Goal: Navigation & Orientation: Find specific page/section

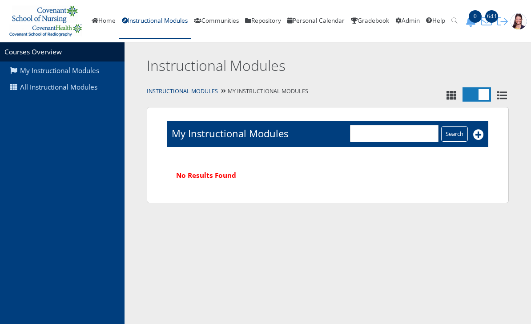
click at [231, 18] on link "Communities" at bounding box center [216, 22] width 51 height 36
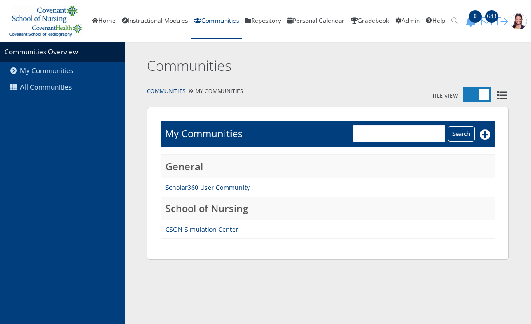
click at [60, 82] on link "All Communities" at bounding box center [62, 87] width 125 height 17
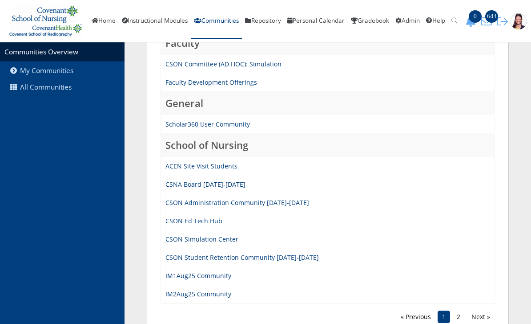
scroll to position [855, 0]
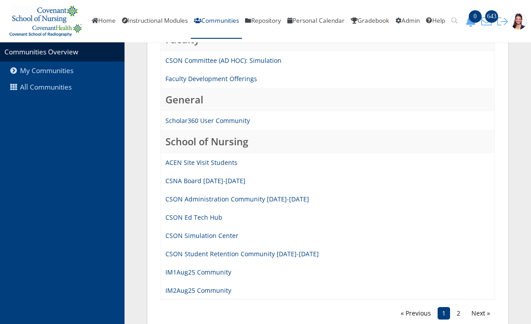
click at [245, 255] on link "CSON Student Retention Community 2025-2026" at bounding box center [243, 253] width 154 height 8
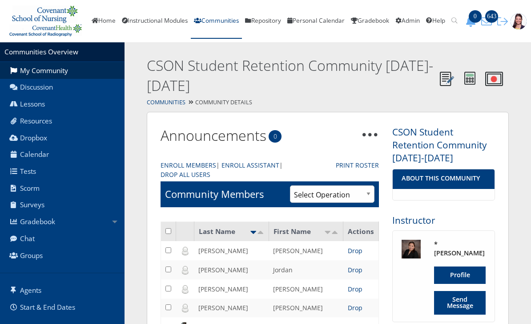
click at [167, 96] on span at bounding box center [328, 96] width 407 height 0
click at [171, 103] on link "Communities" at bounding box center [166, 102] width 39 height 8
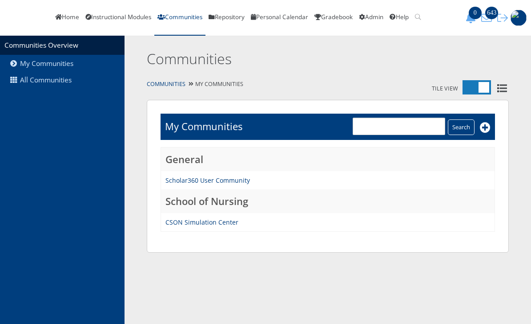
click at [65, 82] on link "All Communities" at bounding box center [62, 80] width 125 height 17
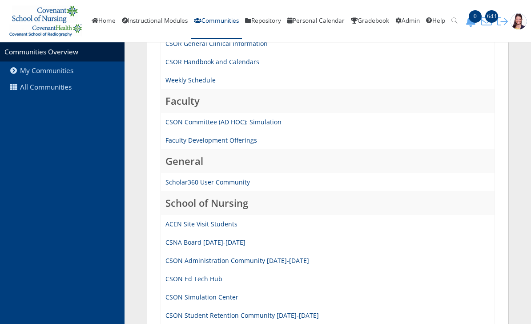
scroll to position [855, 0]
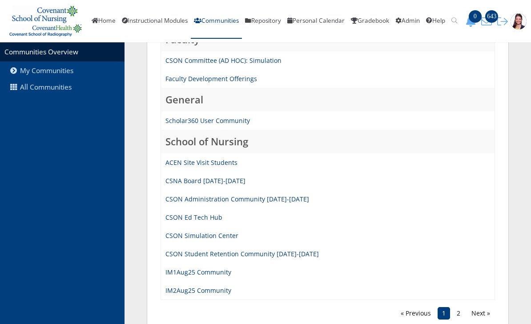
click at [215, 273] on link "IM1Aug25 Community" at bounding box center [199, 271] width 66 height 8
